Goal: Task Accomplishment & Management: Complete application form

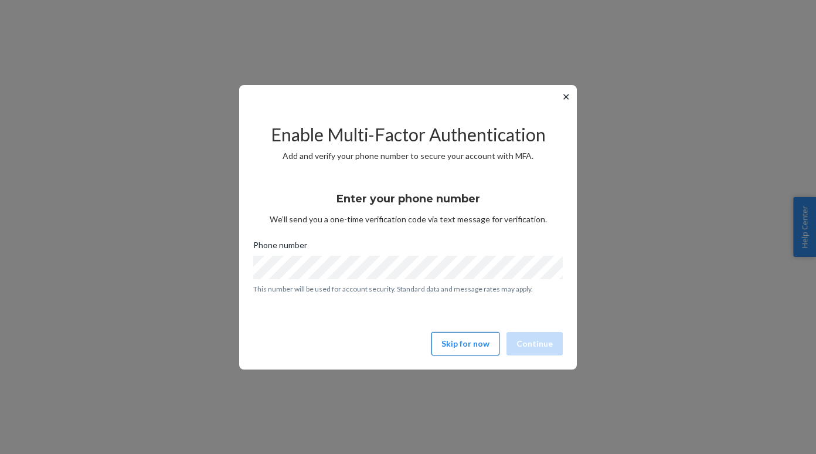
click at [465, 346] on button "Skip for now" at bounding box center [465, 343] width 68 height 23
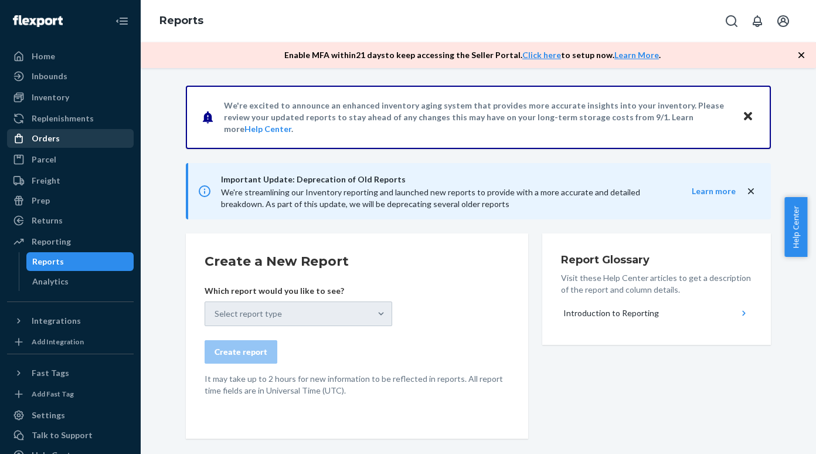
click at [67, 133] on div "Orders" at bounding box center [70, 138] width 124 height 16
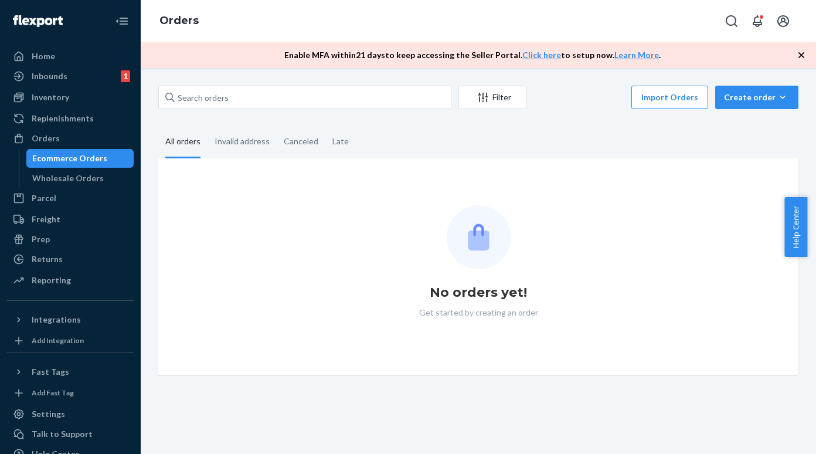
click at [68, 154] on div "Ecommerce Orders" at bounding box center [69, 158] width 75 height 12
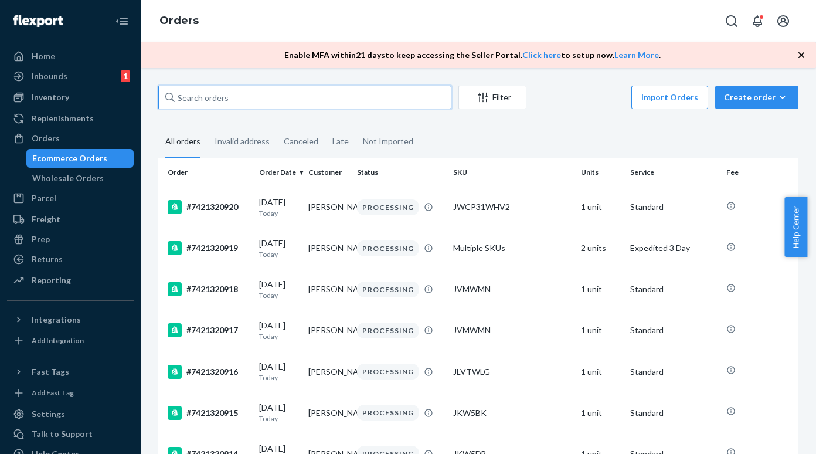
click at [187, 92] on input "text" at bounding box center [304, 97] width 293 height 23
paste input "#7421318866"
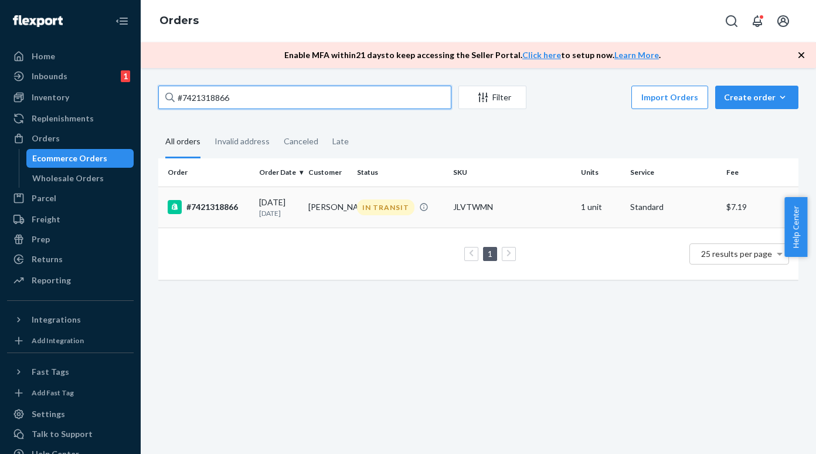
type input "#7421318866"
click at [217, 203] on div "#7421318866" at bounding box center [209, 207] width 82 height 14
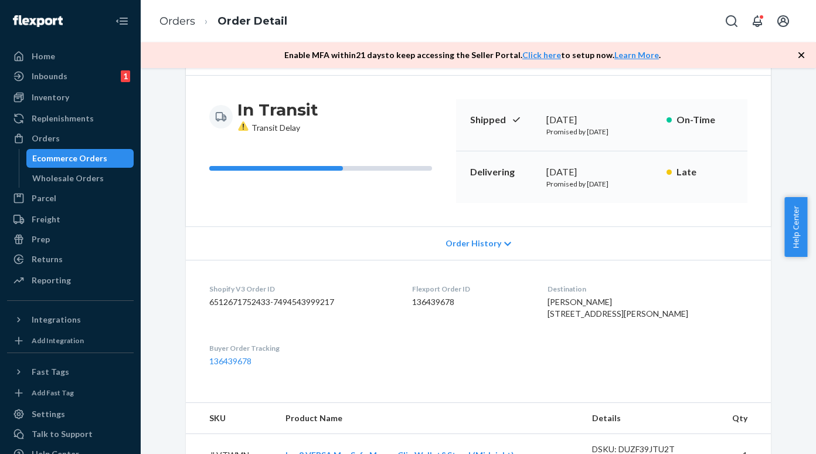
scroll to position [64, 0]
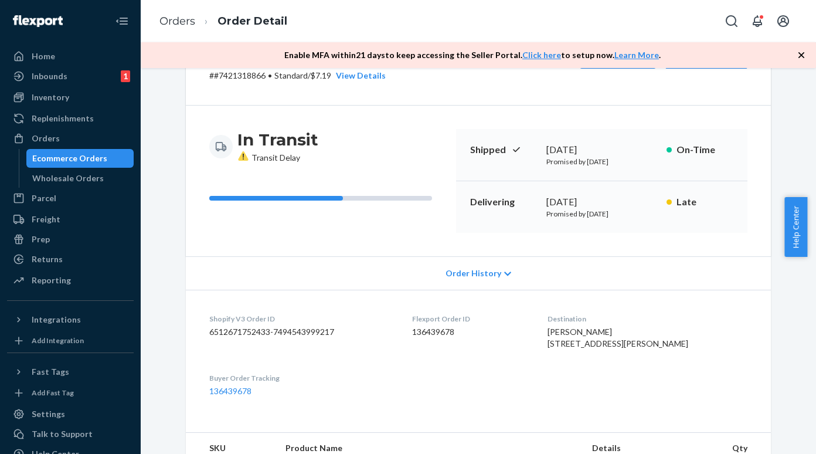
click at [94, 159] on div "Ecommerce Orders" at bounding box center [69, 158] width 75 height 12
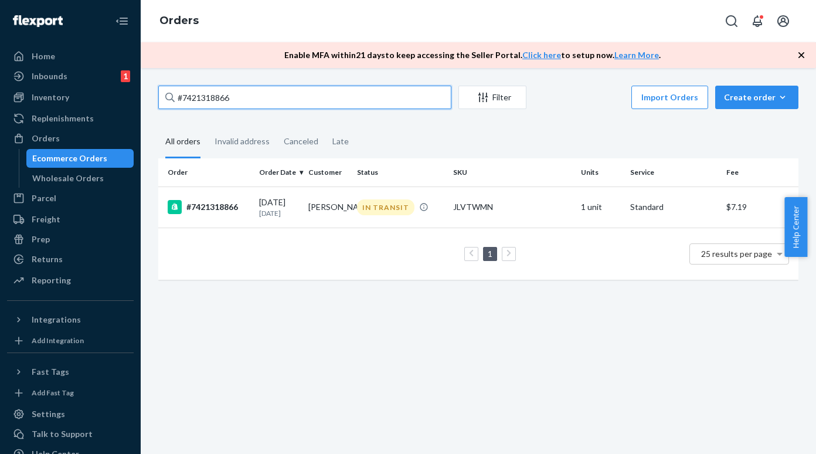
drag, startPoint x: 234, startPoint y: 98, endPoint x: 175, endPoint y: 95, distance: 59.3
click at [175, 95] on input "#7421318866" at bounding box center [304, 97] width 293 height 23
paste input "#7421318532"
type input "#7421318532"
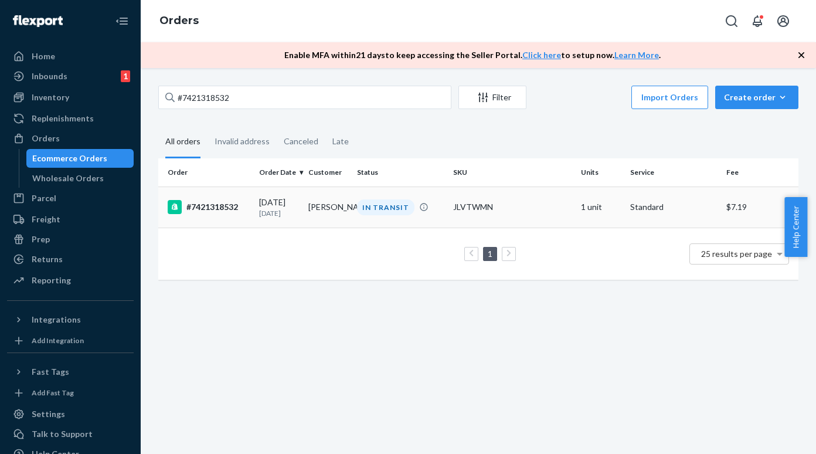
click at [222, 206] on div "#7421318532" at bounding box center [209, 207] width 82 height 14
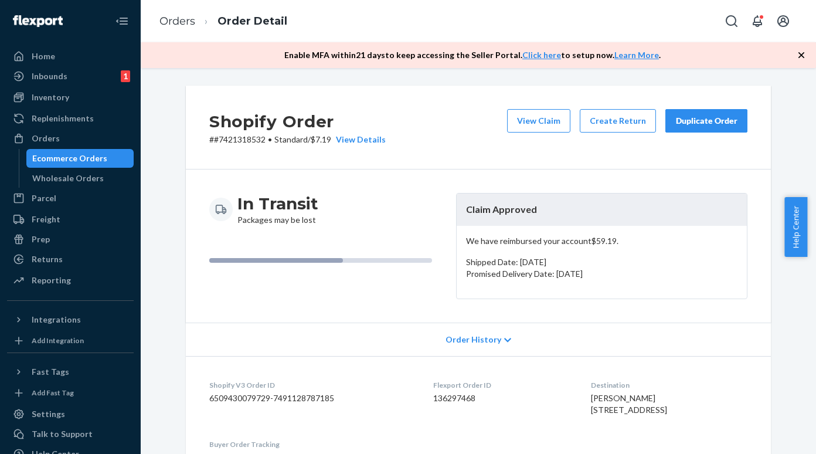
click at [227, 138] on p "# #7421318532 • Standard / $7.19 View Details" at bounding box center [297, 140] width 176 height 12
copy p "7421318532"
click at [98, 158] on div "Ecommerce Orders" at bounding box center [69, 158] width 75 height 12
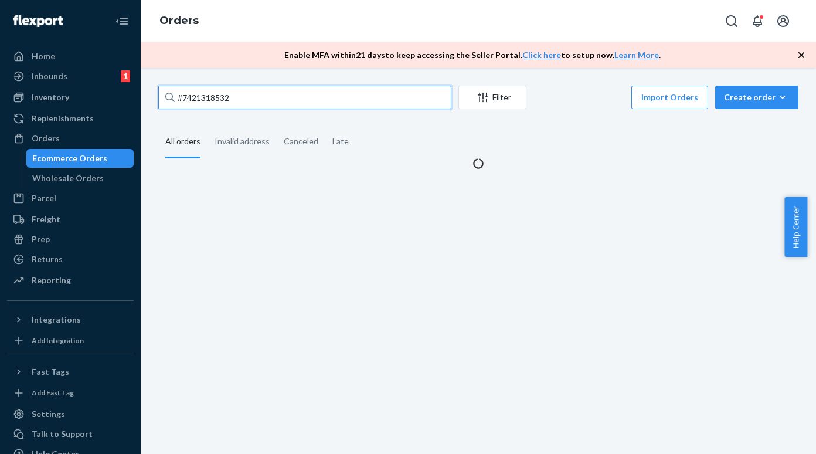
click at [229, 86] on input "#7421318532" at bounding box center [304, 97] width 293 height 23
paste input "#7421313790"
type input "#7421313790"
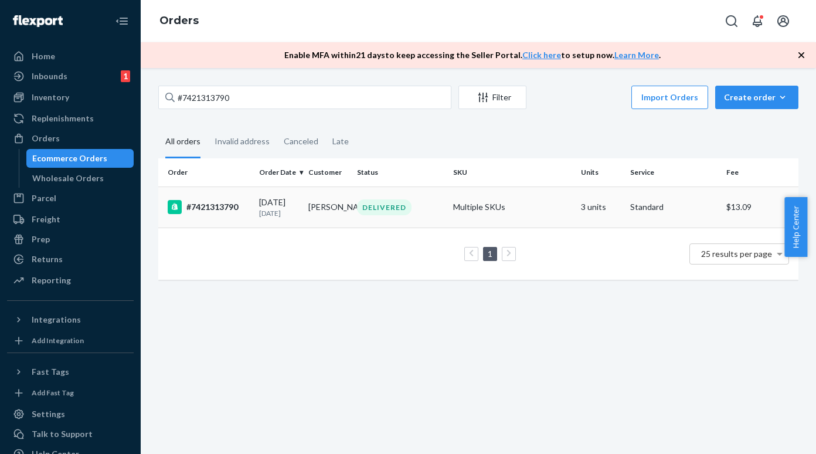
click at [210, 201] on div "#7421313790" at bounding box center [209, 207] width 82 height 14
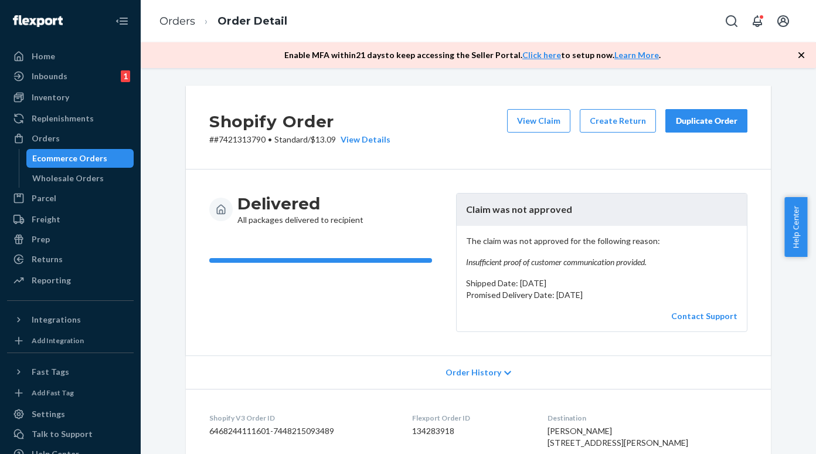
click at [230, 137] on p "# #7421313790 • Standard / $13.09 View Details" at bounding box center [299, 140] width 181 height 12
copy p "7421313790"
click at [97, 165] on div "Ecommerce Orders" at bounding box center [81, 158] width 106 height 16
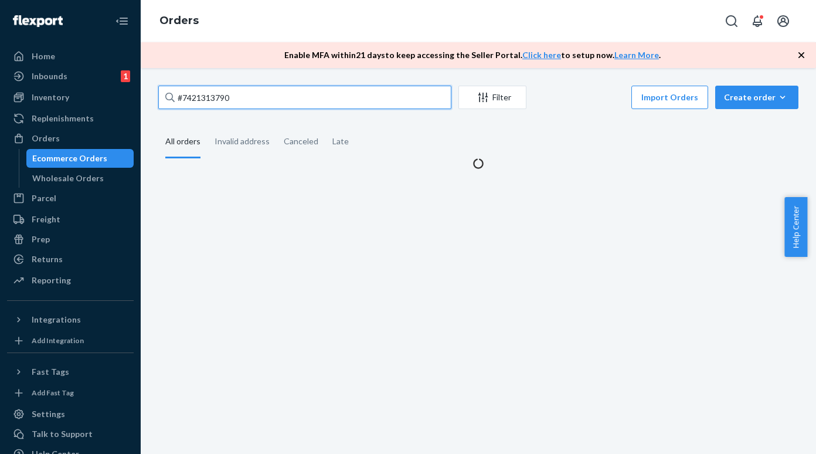
click at [201, 101] on input "#7421313790" at bounding box center [304, 97] width 293 height 23
paste input "#7421318804"
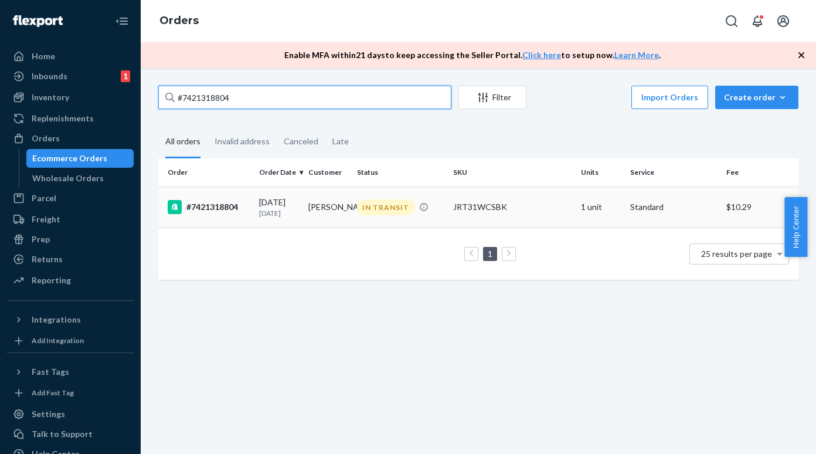
type input "#7421318804"
click at [212, 202] on div "#7421318804" at bounding box center [209, 207] width 82 height 14
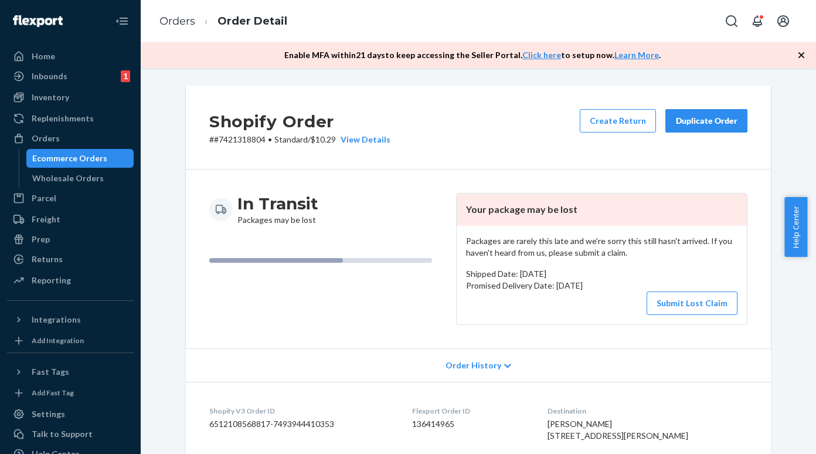
click at [222, 142] on p "# #7421318804 • Standard / $10.29 View Details" at bounding box center [299, 140] width 181 height 12
copy p "7421318804"
click at [665, 307] on button "Submit Lost Claim" at bounding box center [692, 302] width 91 height 23
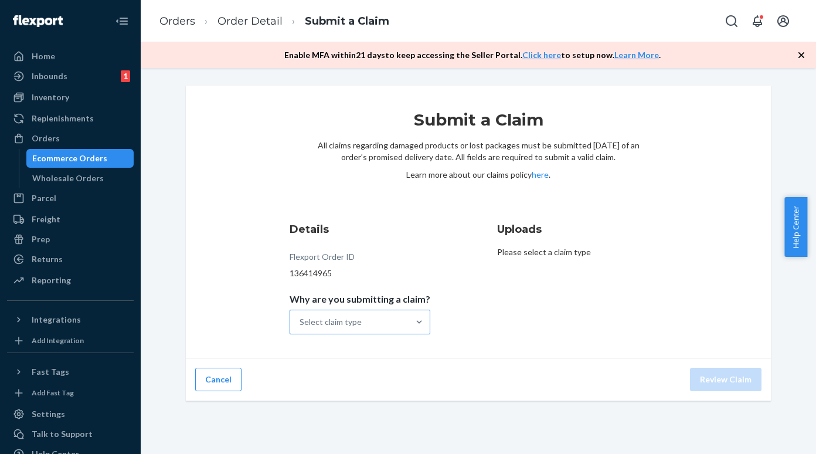
click at [354, 326] on div "Select claim type" at bounding box center [331, 322] width 62 height 12
click at [301, 326] on input "Why are you submitting a claim? Select claim type" at bounding box center [300, 322] width 1 height 12
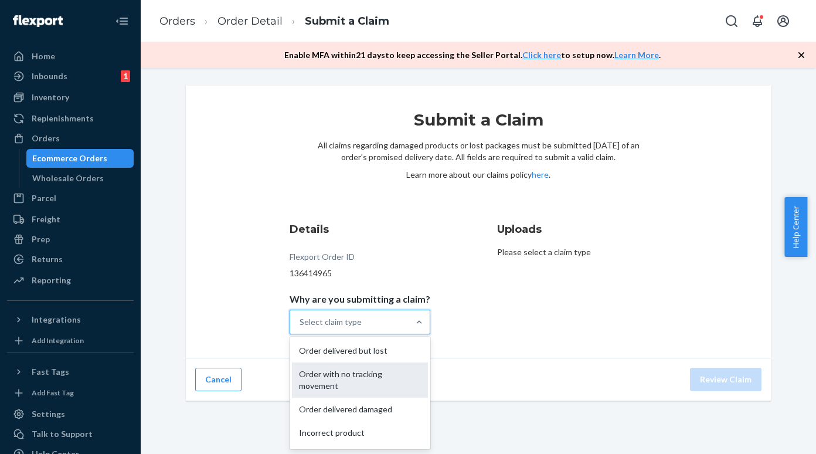
click at [351, 380] on div "Order with no tracking movement" at bounding box center [360, 379] width 136 height 35
click at [301, 328] on input "Why are you submitting a claim? option Order with no tracking movement focused,…" at bounding box center [300, 322] width 1 height 12
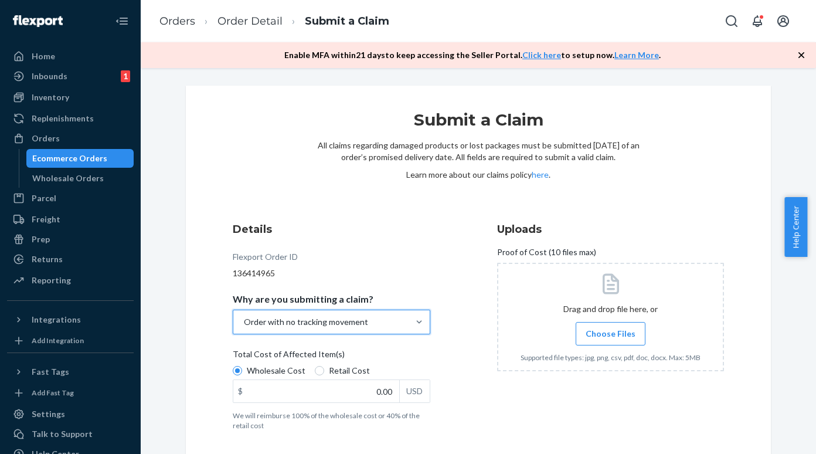
scroll to position [43, 0]
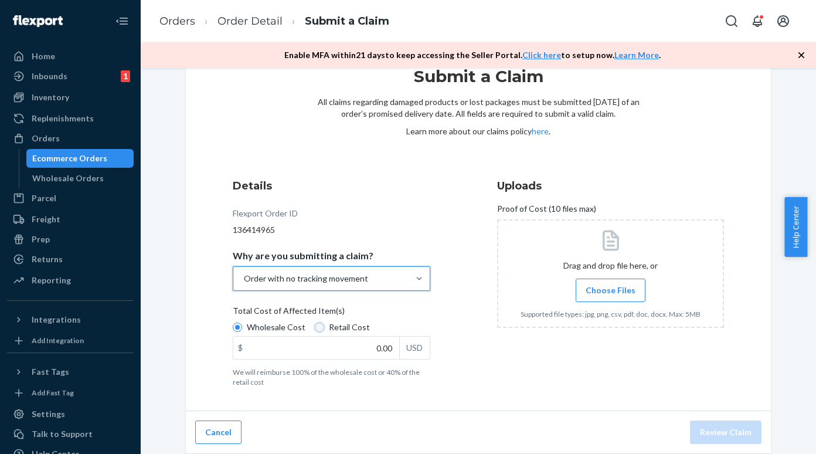
click at [315, 331] on input "Retail Cost" at bounding box center [319, 326] width 9 height 9
radio input "true"
radio input "false"
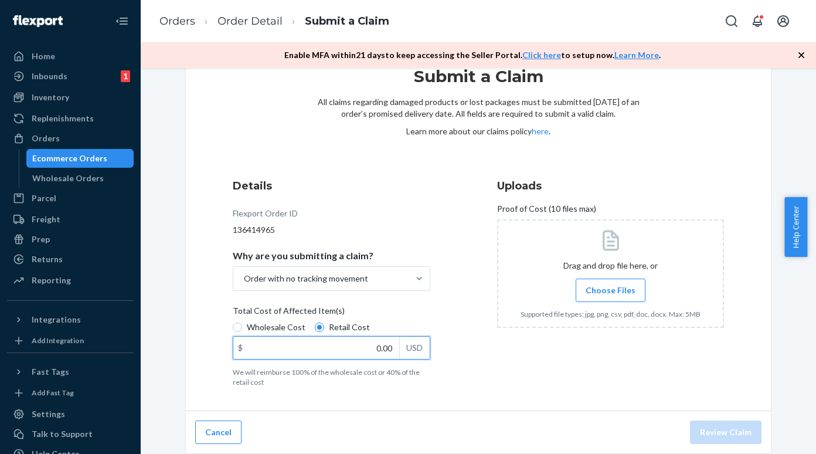
click at [320, 350] on input "0.00" at bounding box center [316, 347] width 166 height 22
paste input "119.99"
type input "119.99"
click at [586, 288] on span "Choose Files" at bounding box center [611, 290] width 50 height 12
click at [610, 288] on input "Choose Files" at bounding box center [610, 290] width 1 height 13
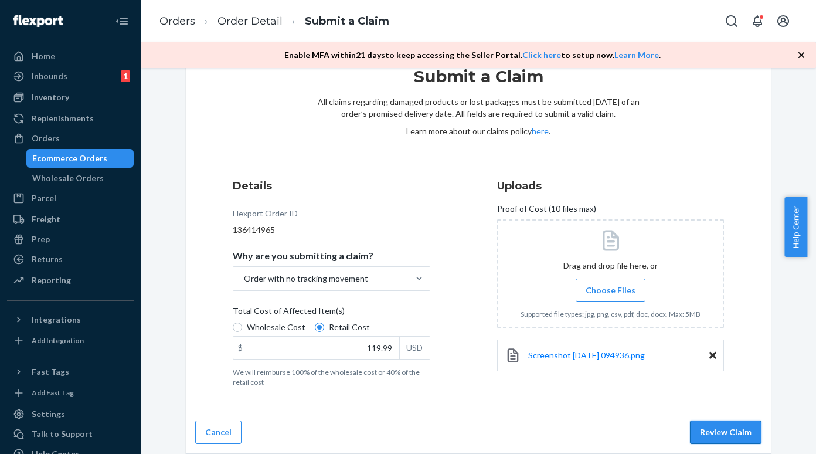
click at [705, 436] on button "Review Claim" at bounding box center [726, 431] width 72 height 23
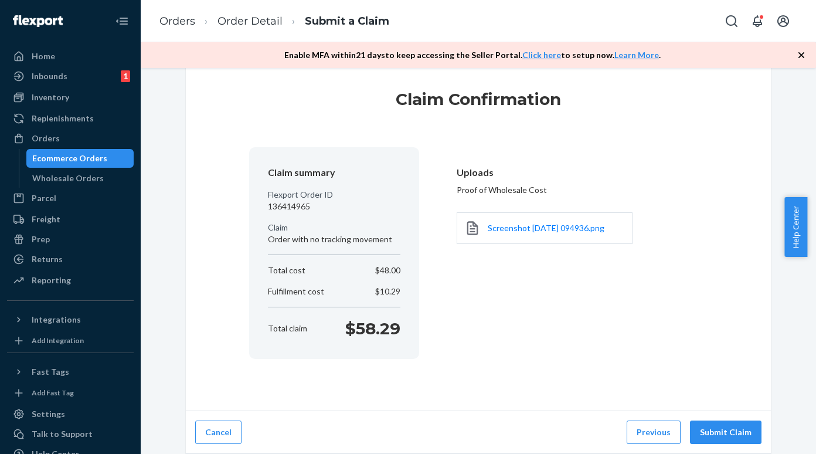
scroll to position [21, 0]
click at [706, 436] on button "Submit Claim" at bounding box center [726, 431] width 72 height 23
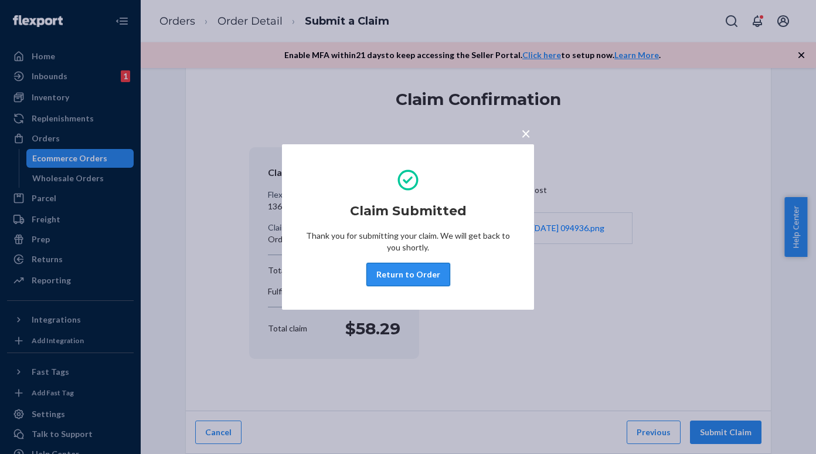
click at [418, 272] on button "Return to Order" at bounding box center [408, 274] width 84 height 23
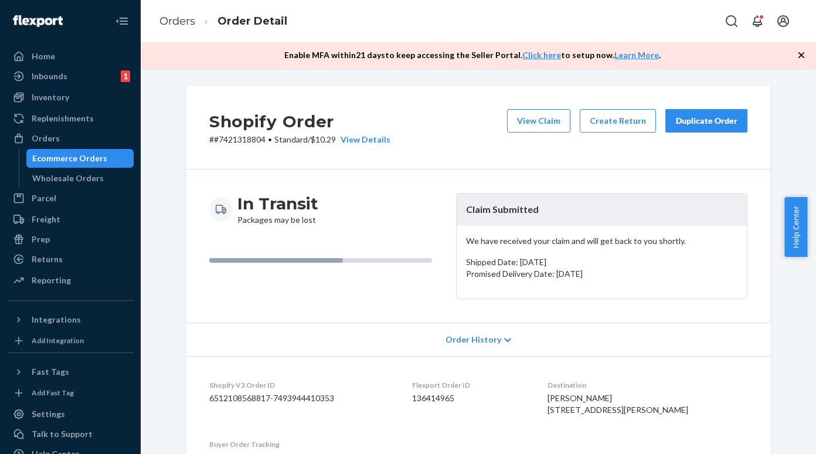
click at [97, 159] on div "Ecommerce Orders" at bounding box center [69, 158] width 75 height 12
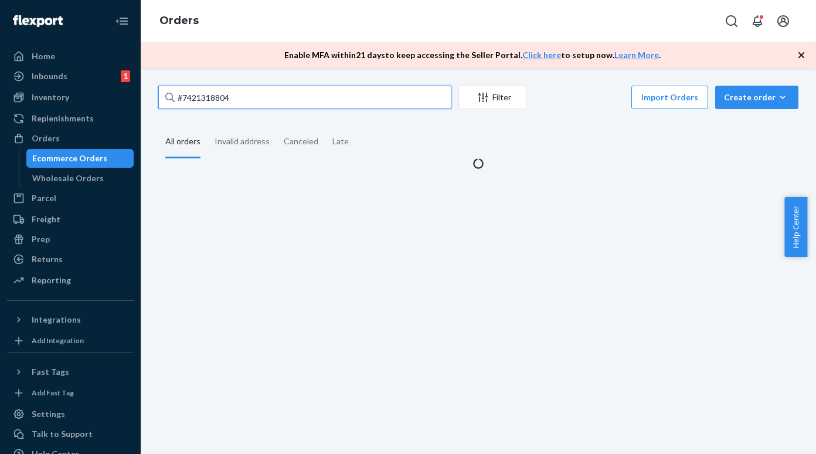
click at [194, 104] on input "#7421318804" at bounding box center [304, 97] width 293 height 23
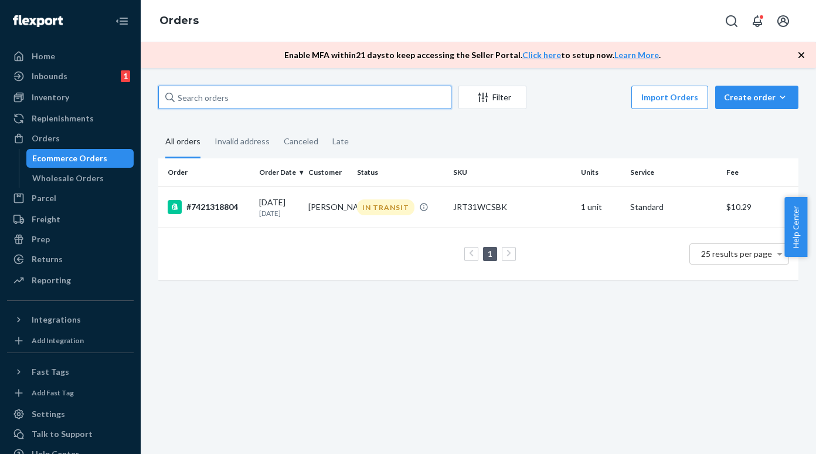
paste input "#7421318532"
type input "#7421318532"
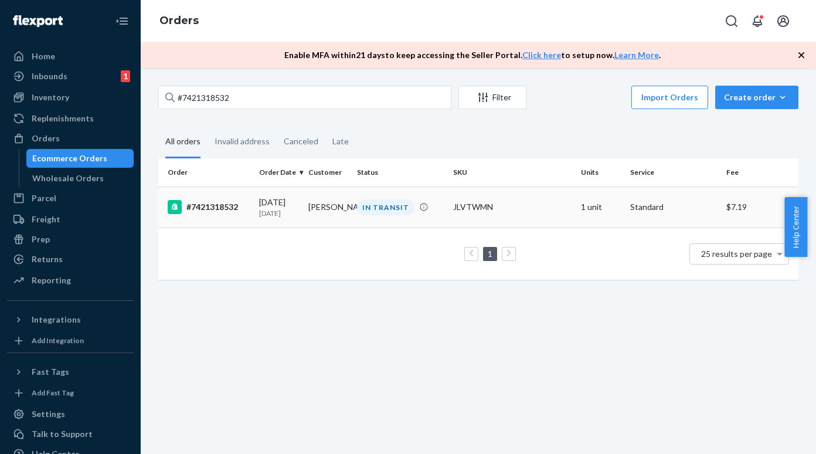
click at [223, 199] on td "#7421318532" at bounding box center [206, 206] width 96 height 41
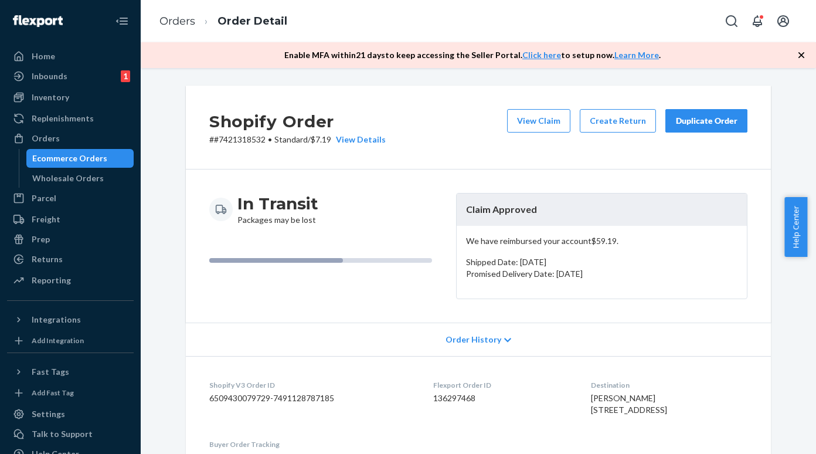
click at [97, 155] on div "Ecommerce Orders" at bounding box center [69, 158] width 75 height 12
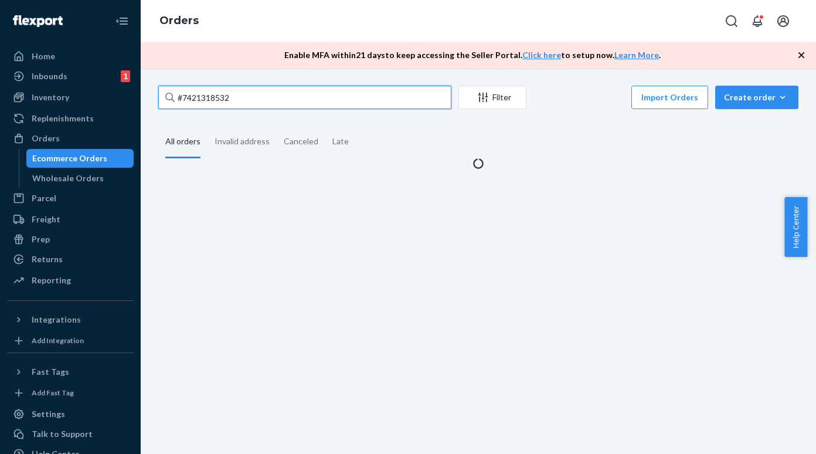
click at [209, 100] on input "#7421318532" at bounding box center [304, 97] width 293 height 23
paste input "#7421318866"
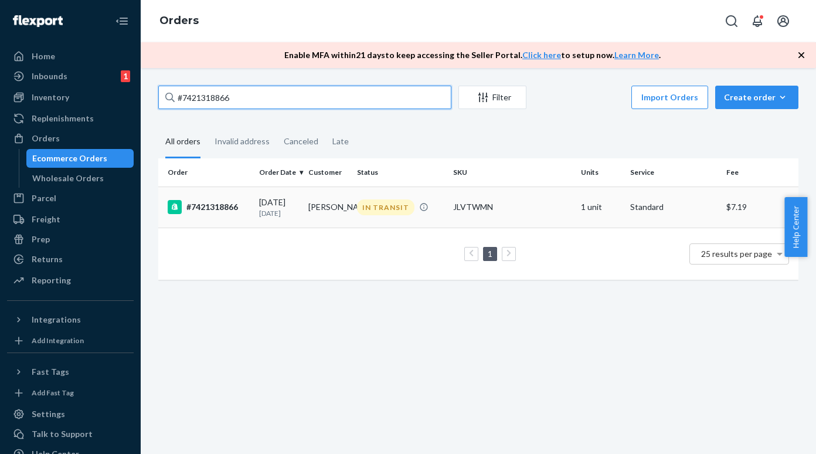
type input "#7421318866"
click at [222, 206] on div "#7421318866" at bounding box center [209, 207] width 82 height 14
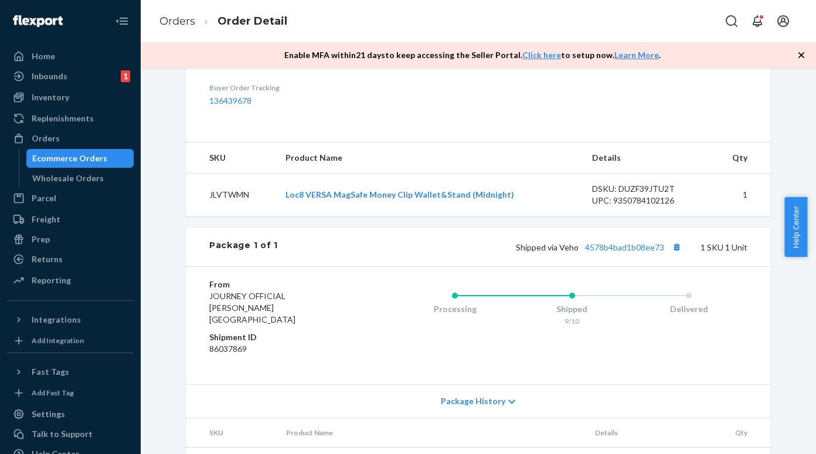
scroll to position [416, 0]
